Goal: Information Seeking & Learning: Learn about a topic

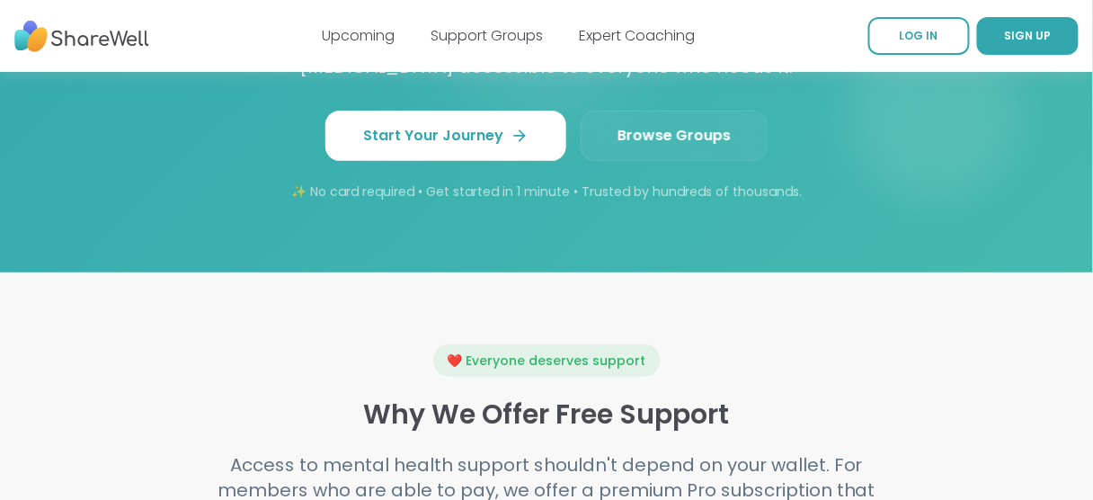
scroll to position [1805, 0]
click at [662, 137] on span "Browse Groups" at bounding box center [673, 135] width 113 height 22
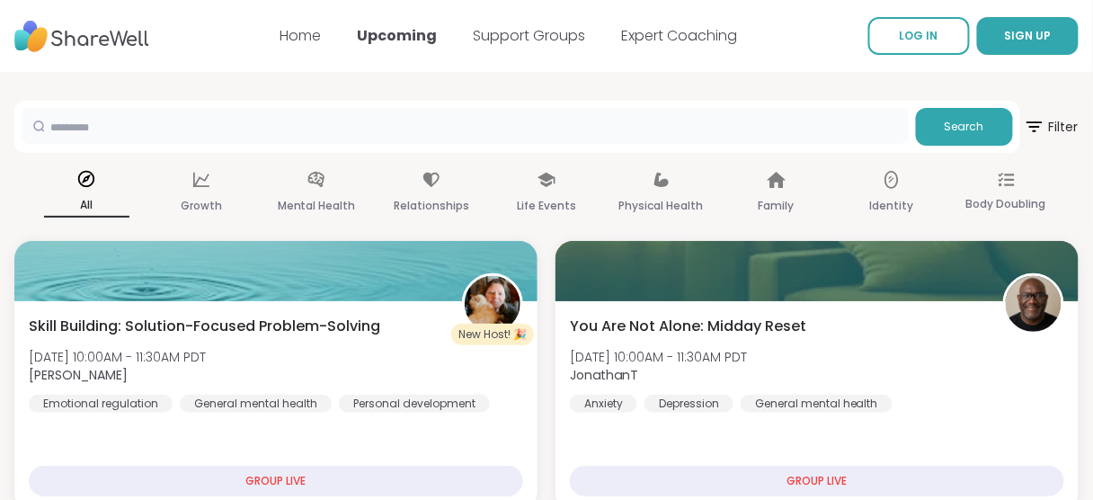
drag, startPoint x: 0, startPoint y: 0, endPoint x: 454, endPoint y: 127, distance: 471.2
click at [454, 127] on input "text" at bounding box center [465, 126] width 887 height 36
type input "**********"
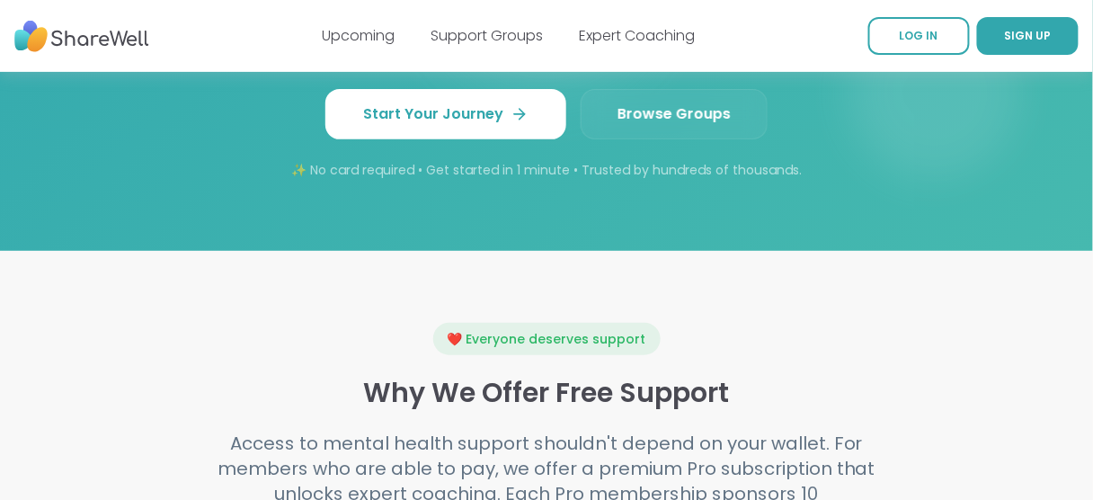
scroll to position [1826, 0]
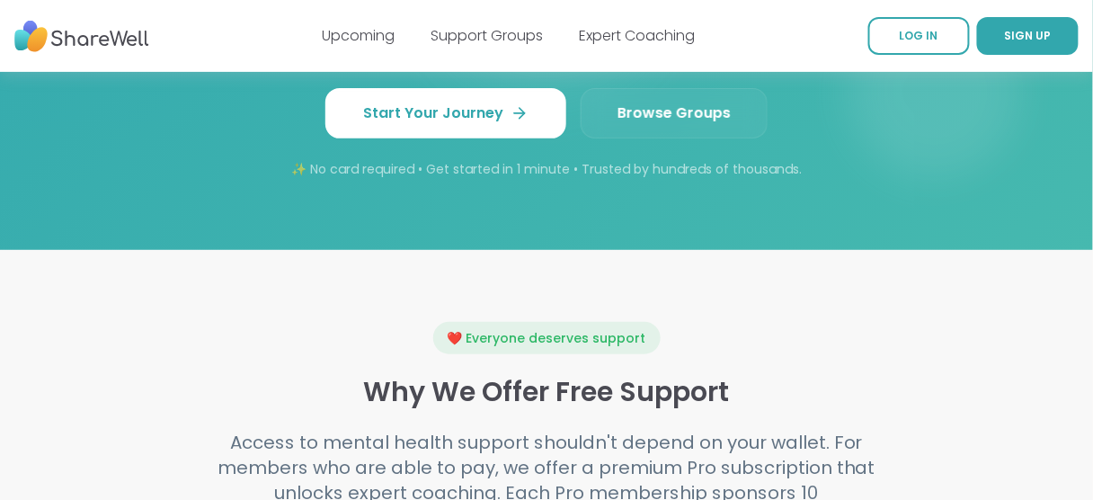
click at [690, 111] on span "Browse Groups" at bounding box center [673, 113] width 113 height 22
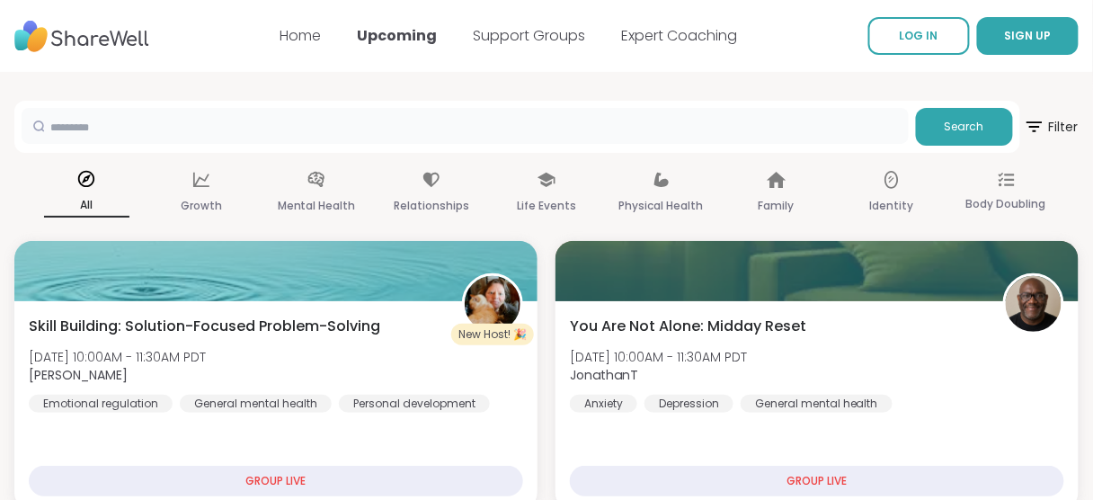
drag, startPoint x: 0, startPoint y: 0, endPoint x: 484, endPoint y: 130, distance: 501.7
click at [484, 130] on input "text" at bounding box center [465, 126] width 887 height 36
type input "**********"
click at [968, 124] on span "Search" at bounding box center [965, 127] width 40 height 16
